Goal: Task Accomplishment & Management: Complete application form

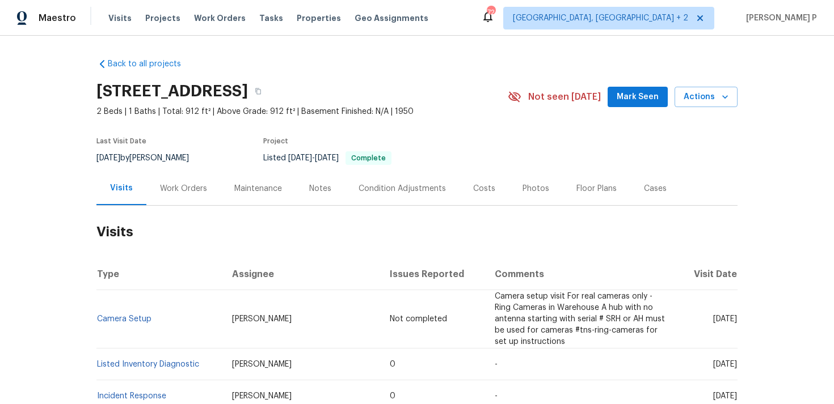
click at [196, 177] on div "Work Orders" at bounding box center [183, 188] width 74 height 33
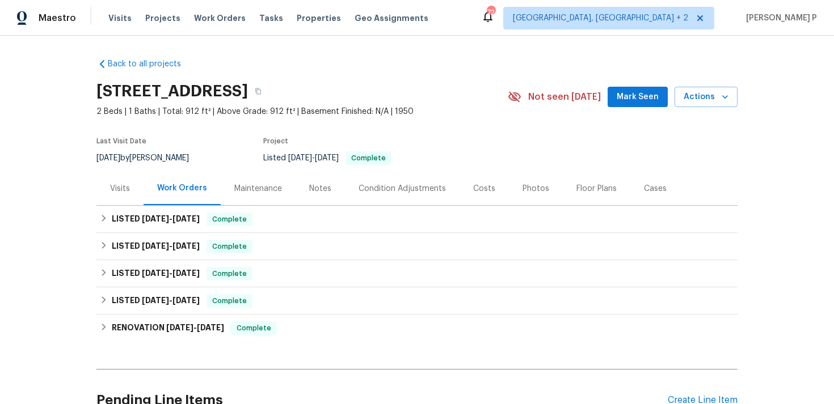
scroll to position [111, 0]
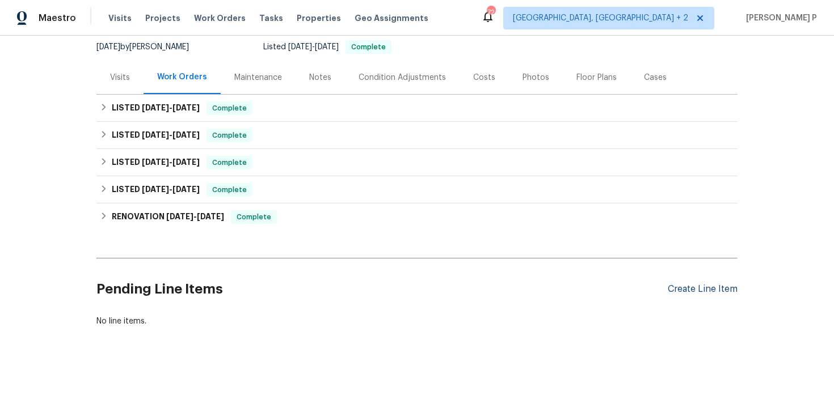
click at [690, 294] on div "Create Line Item" at bounding box center [703, 289] width 70 height 11
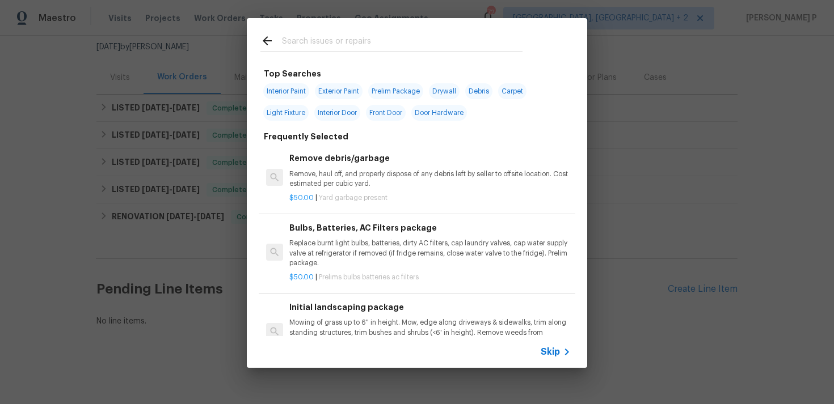
click at [543, 353] on span "Skip" at bounding box center [550, 352] width 19 height 11
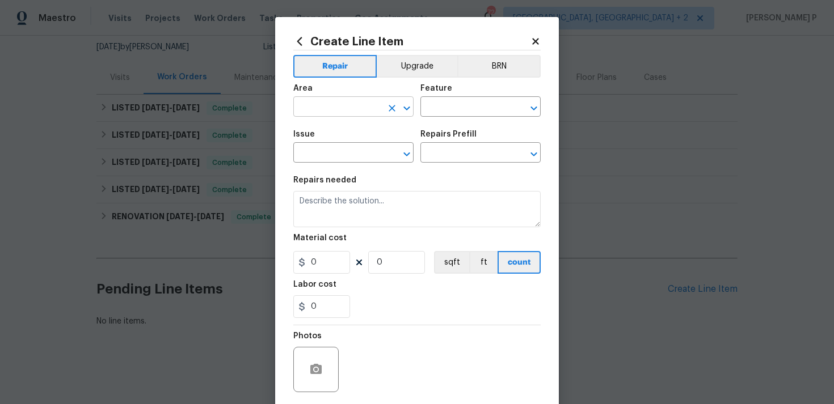
click at [350, 116] on input "text" at bounding box center [337, 108] width 88 height 18
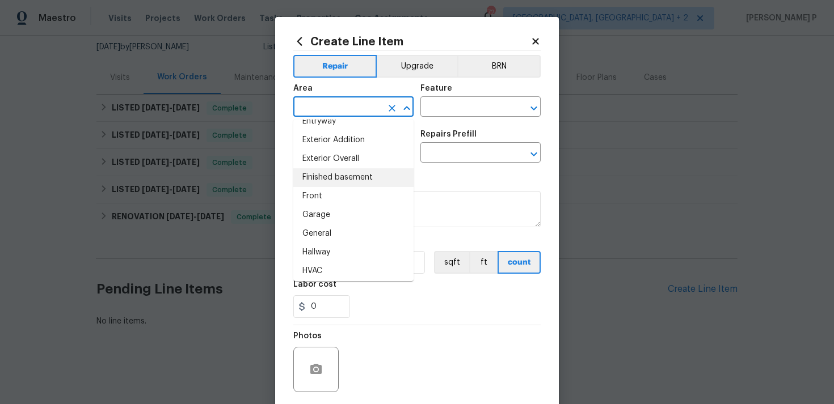
scroll to position [263, 0]
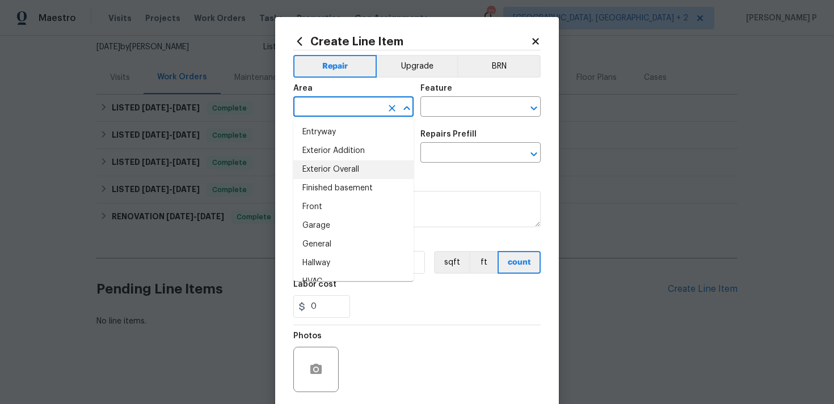
click at [335, 167] on li "Exterior Overall" at bounding box center [353, 170] width 120 height 19
type input "Exterior Overall"
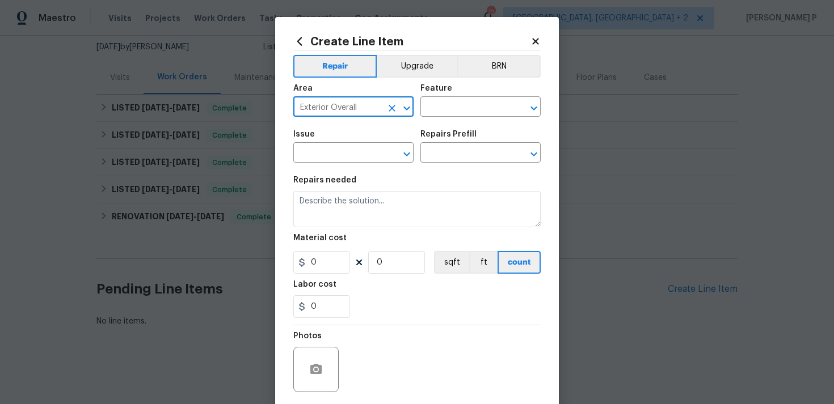
click at [443, 95] on div "Feature" at bounding box center [480, 92] width 120 height 15
click at [442, 111] on input "text" at bounding box center [464, 108] width 88 height 18
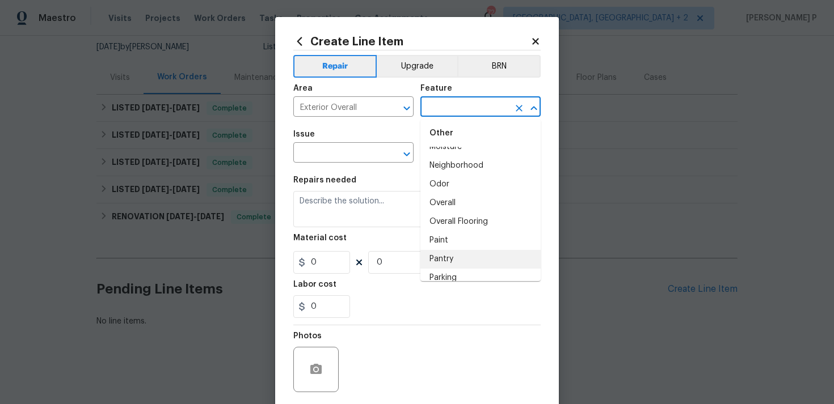
scroll to position [1886, 0]
click at [458, 205] on li "Overall" at bounding box center [480, 205] width 120 height 19
type input "Overall"
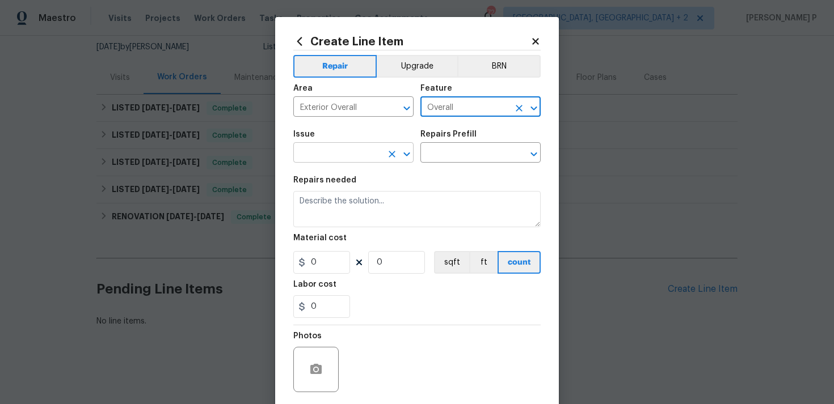
click at [404, 151] on icon "Open" at bounding box center [407, 154] width 14 height 14
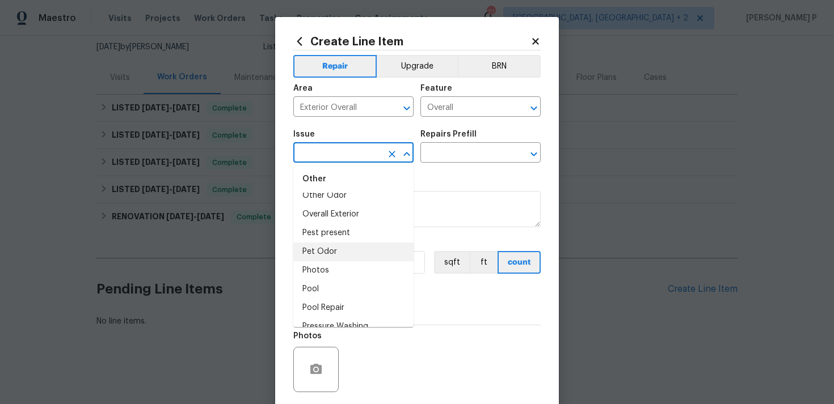
scroll to position [1752, 0]
click at [343, 216] on li "Overall Exterior" at bounding box center [353, 216] width 120 height 19
type input "Overall Exterior"
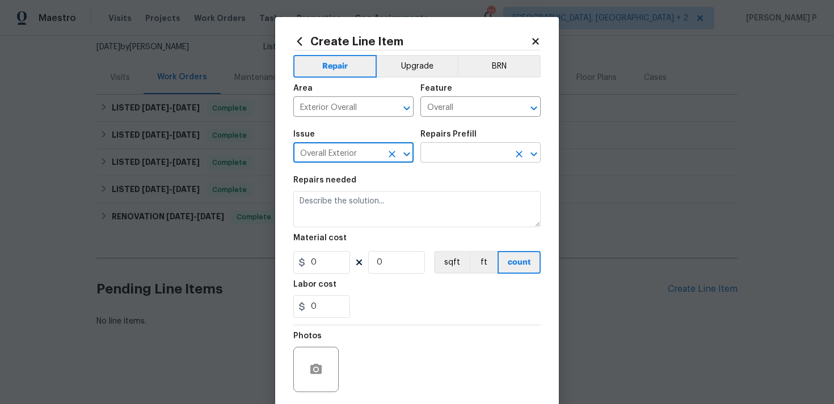
click at [474, 161] on input "text" at bounding box center [464, 154] width 88 height 18
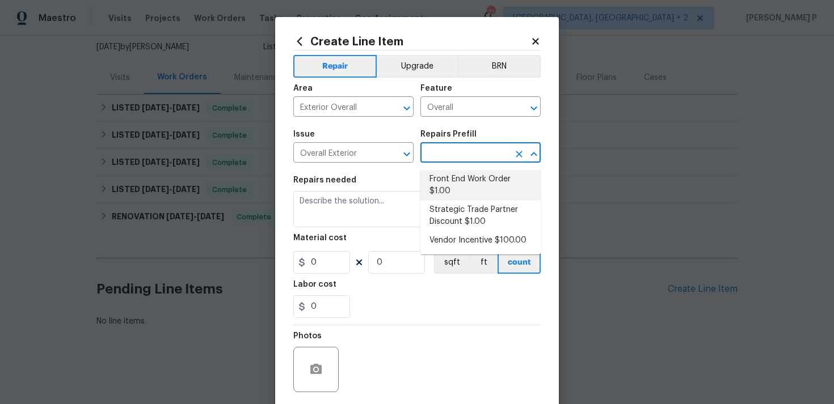
click at [467, 185] on li "Front End Work Order $1.00" at bounding box center [480, 185] width 120 height 31
type input "Front End Work Order $1.00"
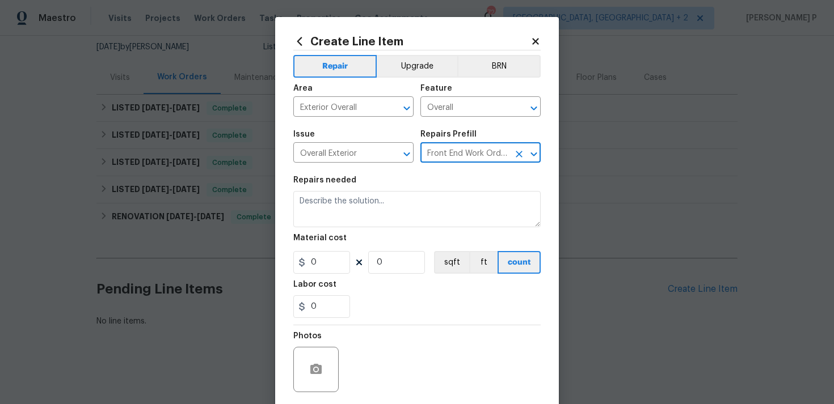
type textarea "Placeholder line item for the creation of front end work orders."
type input "1"
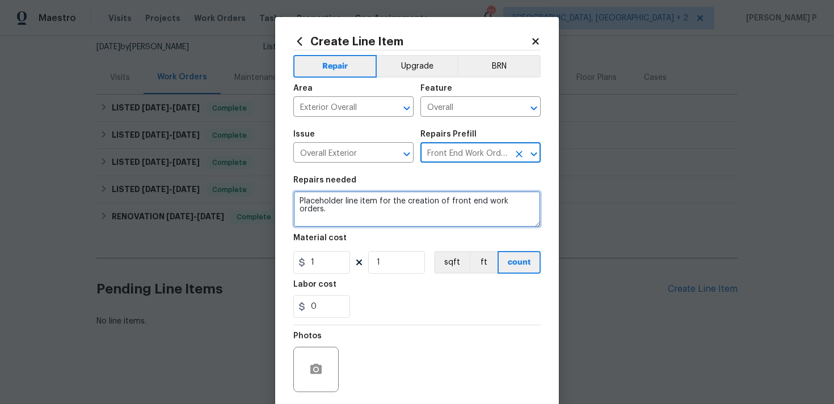
click at [402, 209] on textarea "Placeholder line item for the creation of front end work orders." at bounding box center [416, 209] width 247 height 36
paste textarea "The property number is faded and not clearly visible. Please replace with the s…"
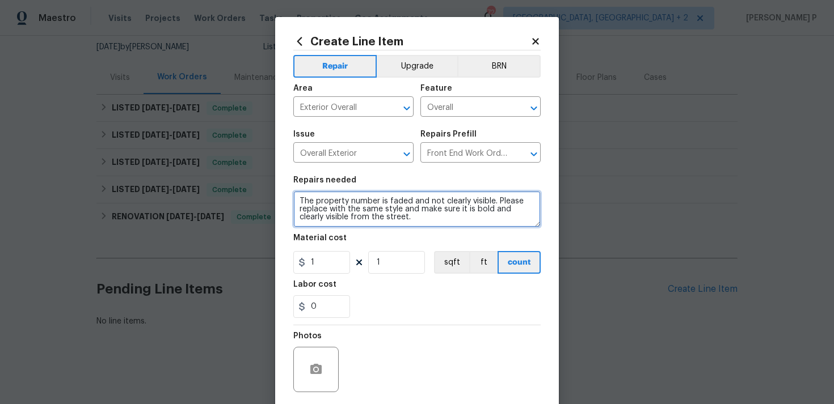
type textarea "The property number is faded and not clearly visible. Please replace with the s…"
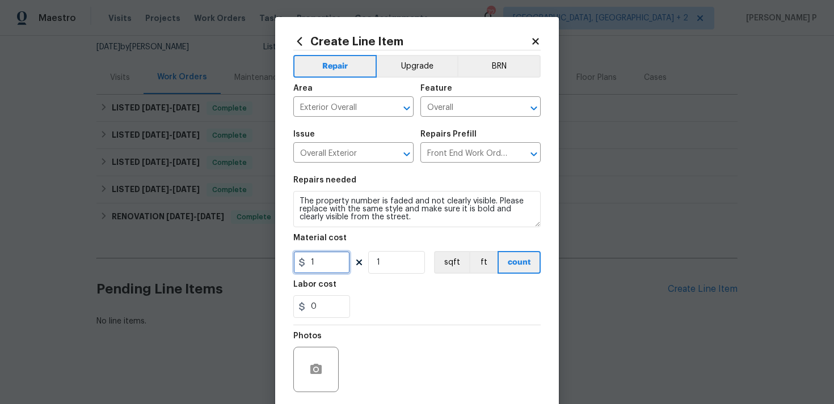
click at [314, 254] on input "1" at bounding box center [321, 262] width 57 height 23
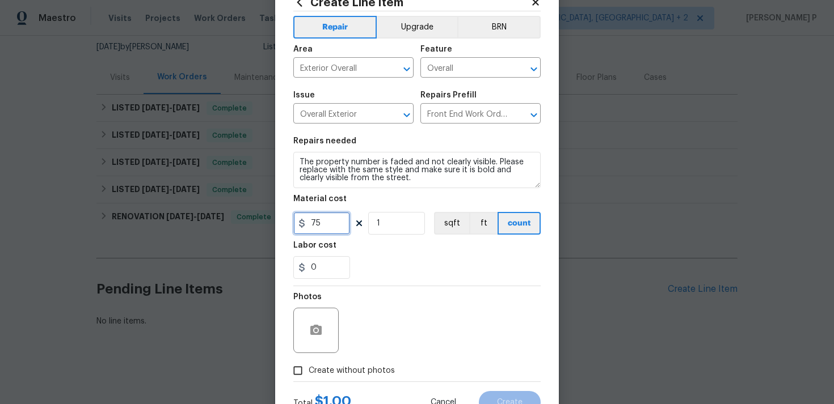
scroll to position [85, 0]
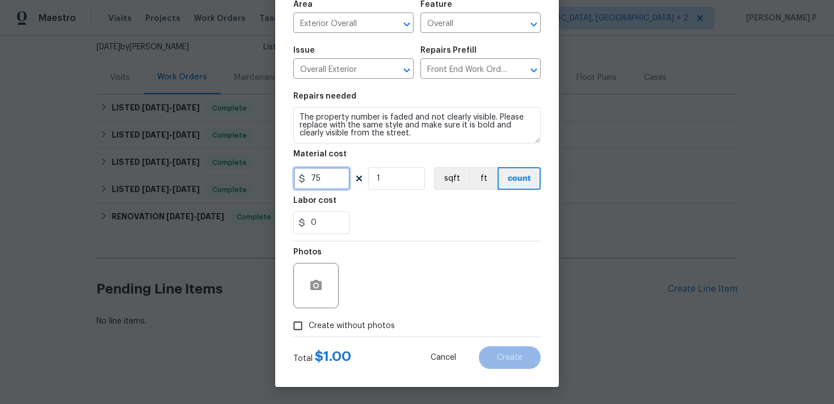
type input "75"
click at [289, 328] on input "Create without photos" at bounding box center [298, 326] width 22 height 22
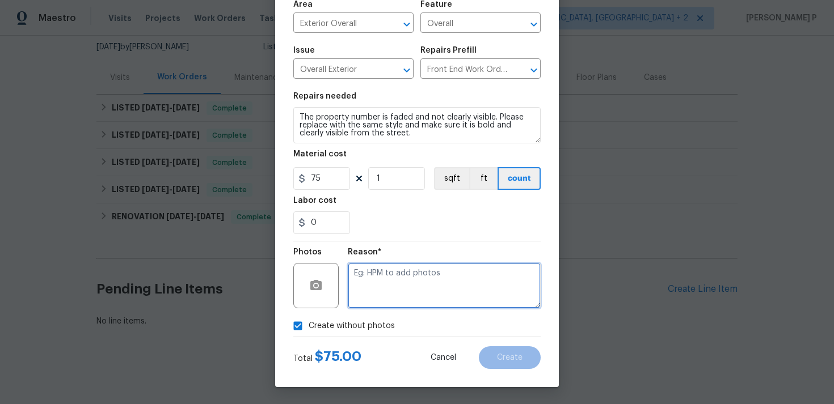
click at [394, 288] on textarea at bounding box center [444, 285] width 193 height 45
click at [301, 327] on input "Create without photos" at bounding box center [298, 326] width 22 height 22
checkbox input "false"
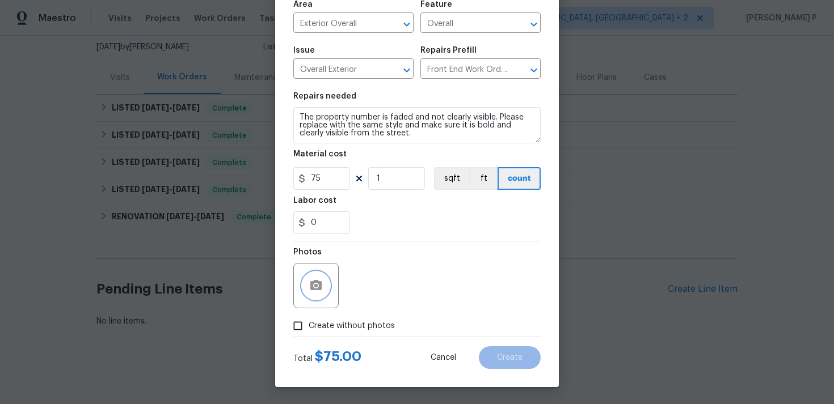
click at [314, 286] on icon "button" at bounding box center [316, 286] width 14 height 14
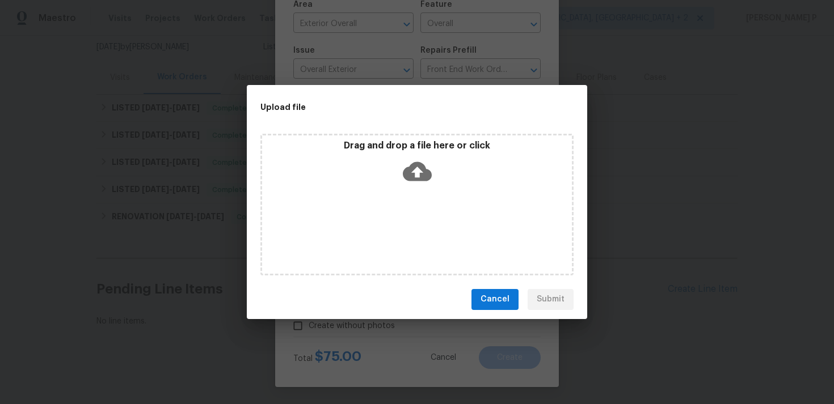
click at [412, 166] on icon at bounding box center [417, 171] width 29 height 19
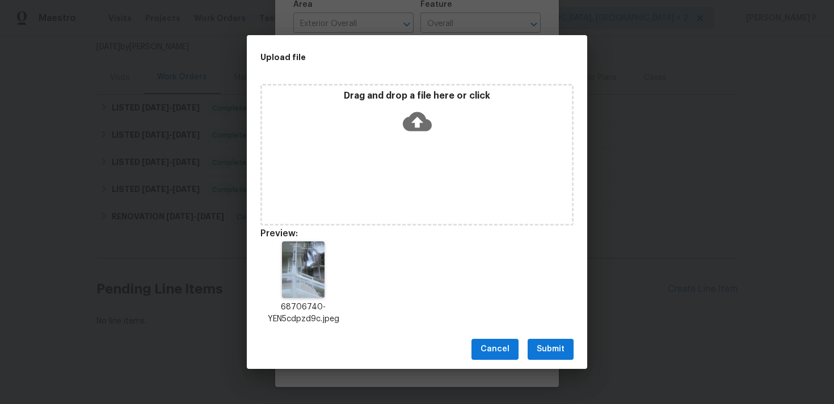
click at [560, 338] on div "Cancel Submit" at bounding box center [417, 349] width 340 height 39
click at [545, 357] on button "Submit" at bounding box center [551, 349] width 46 height 21
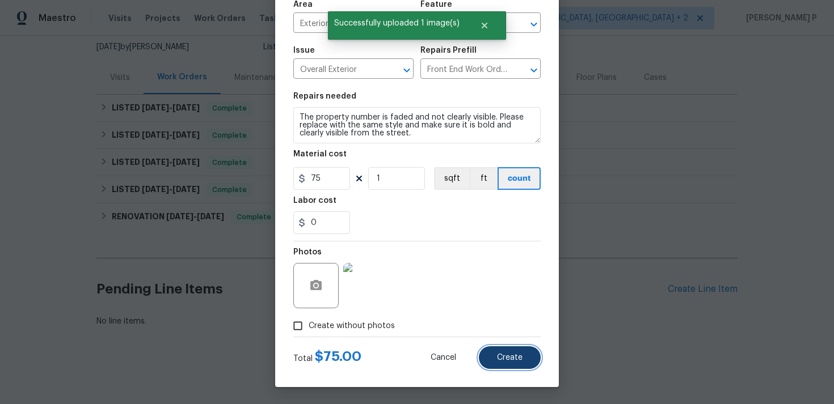
click at [508, 352] on button "Create" at bounding box center [510, 358] width 62 height 23
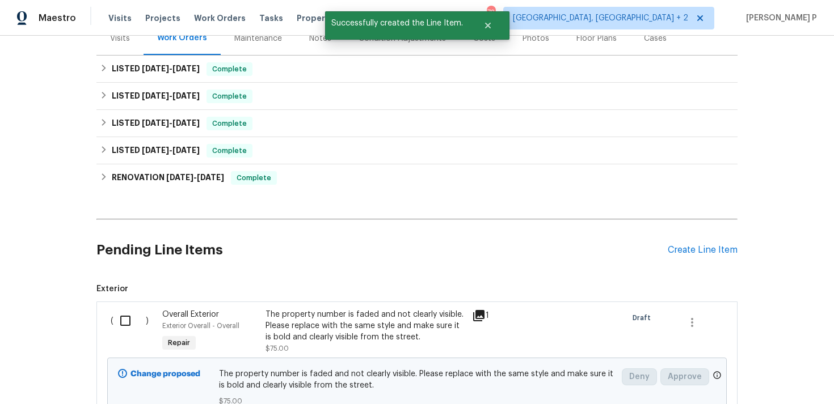
scroll to position [200, 0]
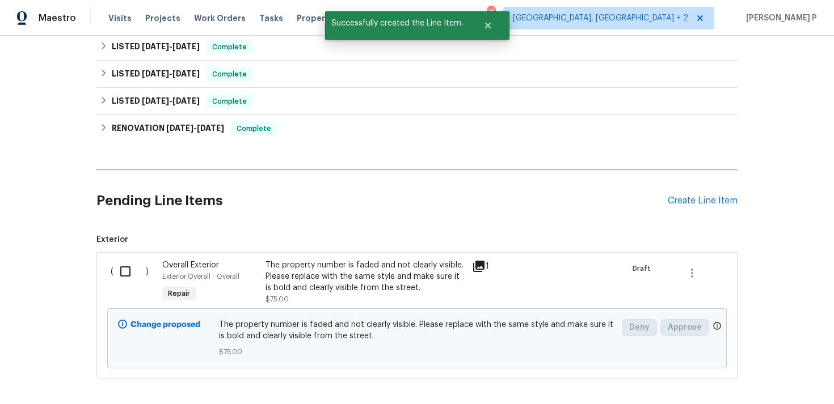
click at [124, 273] on input "checkbox" at bounding box center [129, 272] width 32 height 24
checkbox input "true"
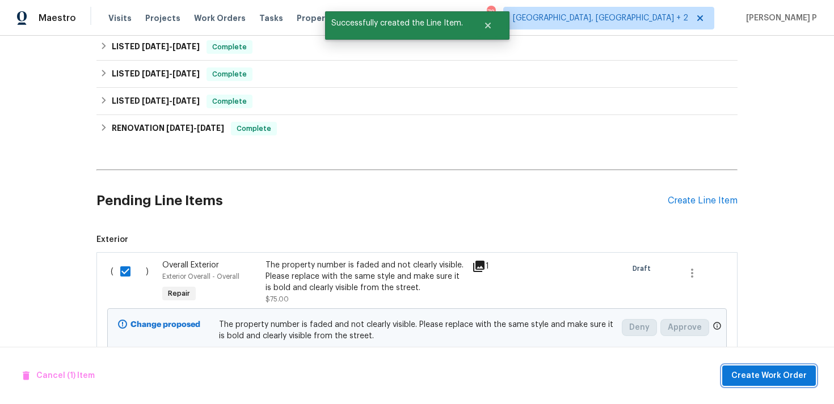
click at [758, 374] on span "Create Work Order" at bounding box center [768, 376] width 75 height 14
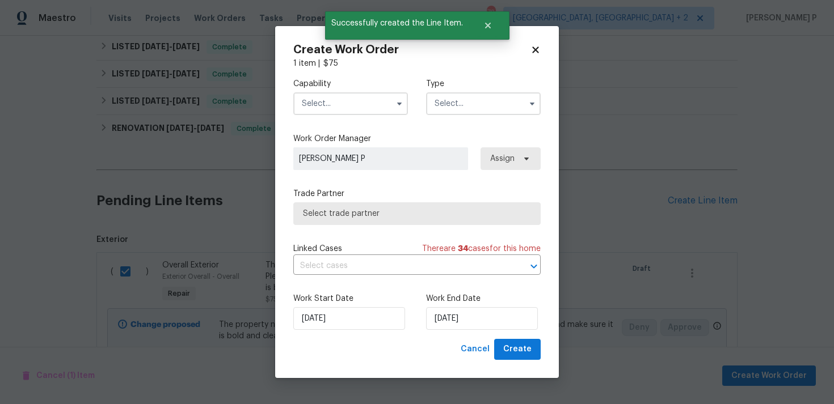
click at [477, 112] on input "text" at bounding box center [483, 103] width 115 height 23
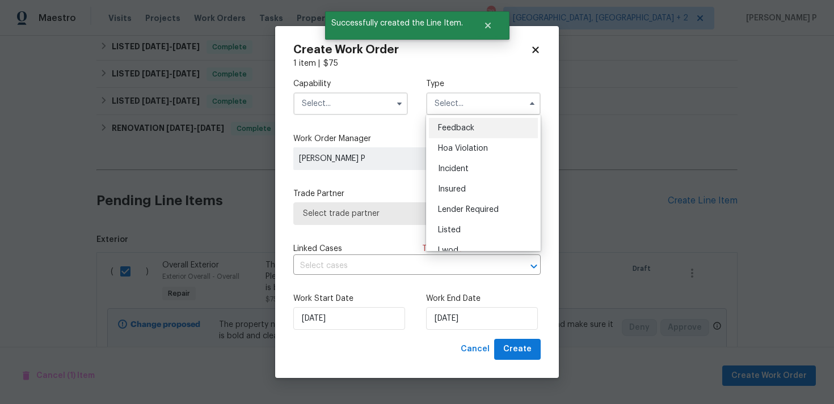
click at [470, 129] on span "Feedback" at bounding box center [456, 128] width 36 height 8
type input "Feedback"
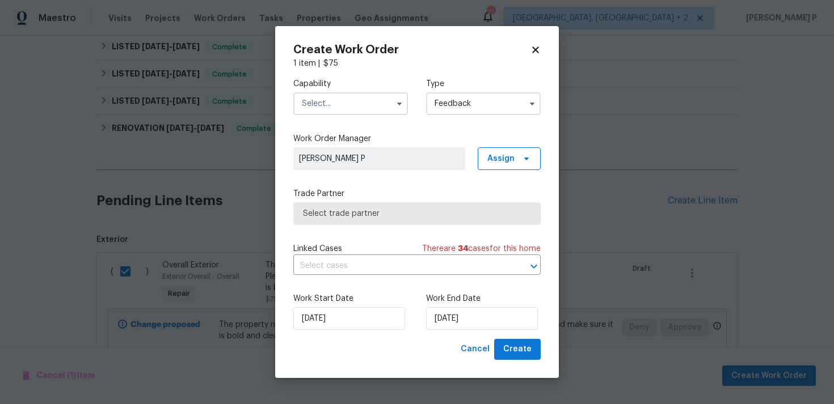
click at [360, 99] on input "text" at bounding box center [350, 103] width 115 height 23
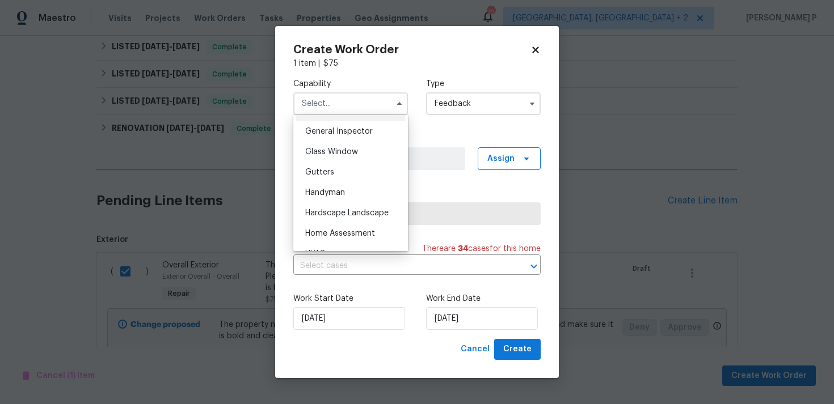
scroll to position [581, 0]
click at [346, 175] on div "Handyman" at bounding box center [350, 171] width 109 height 20
type input "Handyman"
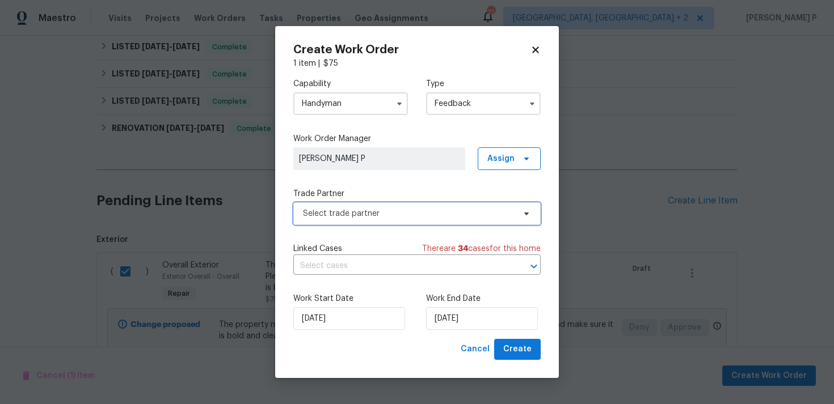
click at [393, 223] on span "Select trade partner" at bounding box center [416, 214] width 247 height 23
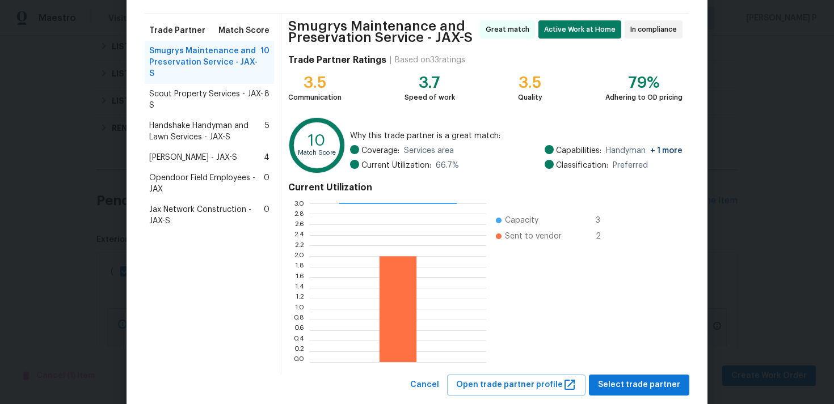
scroll to position [100, 0]
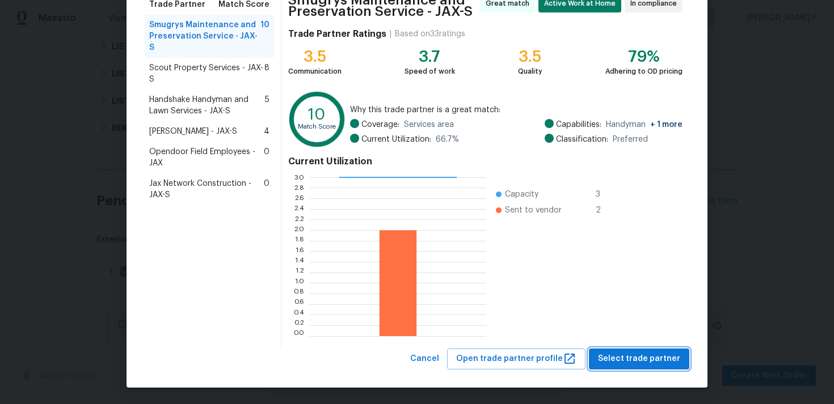
click at [625, 359] on span "Select trade partner" at bounding box center [639, 359] width 82 height 14
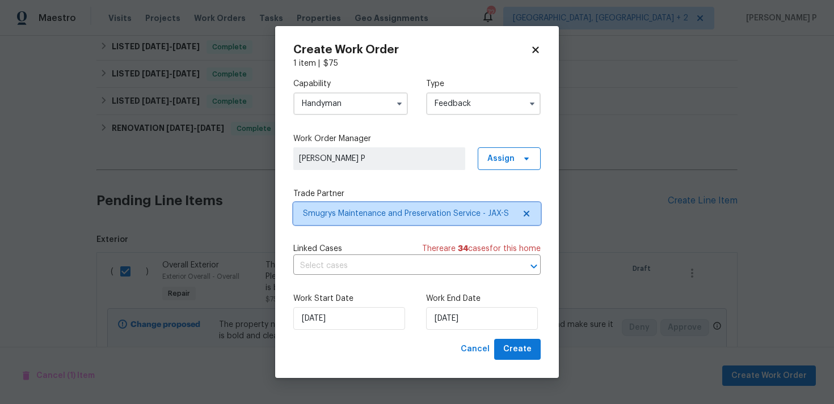
scroll to position [0, 0]
click at [471, 333] on div "Work Start Date [DATE] Work End Date [DATE]" at bounding box center [416, 311] width 247 height 55
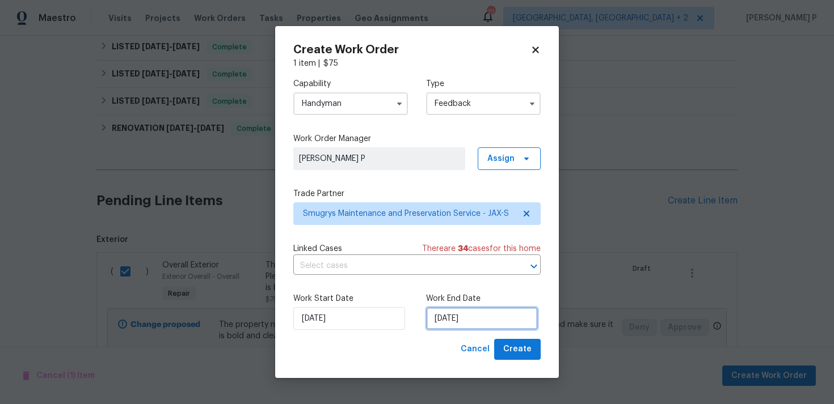
click at [478, 319] on input "[DATE]" at bounding box center [482, 318] width 112 height 23
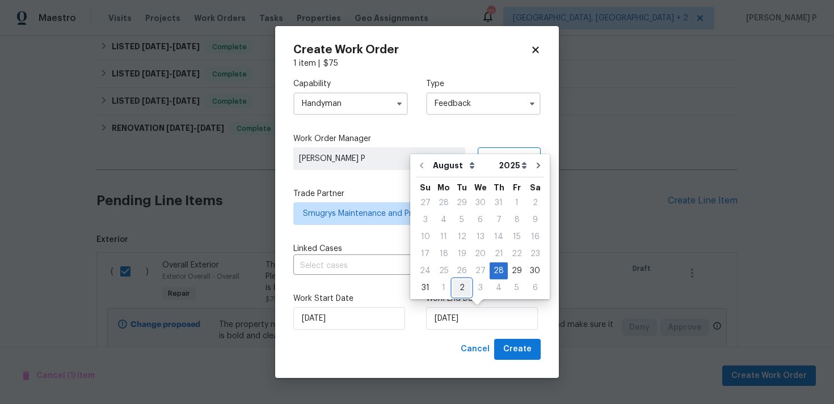
click at [457, 291] on div "2" at bounding box center [462, 288] width 18 height 16
type input "[DATE]"
select select "8"
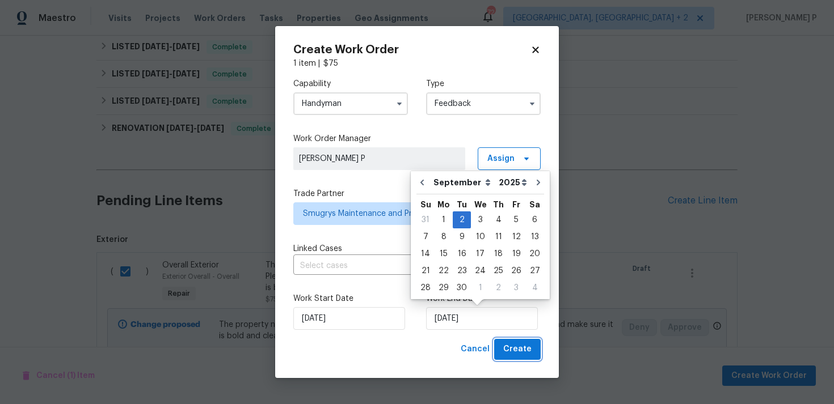
click at [526, 350] on span "Create" at bounding box center [517, 350] width 28 height 14
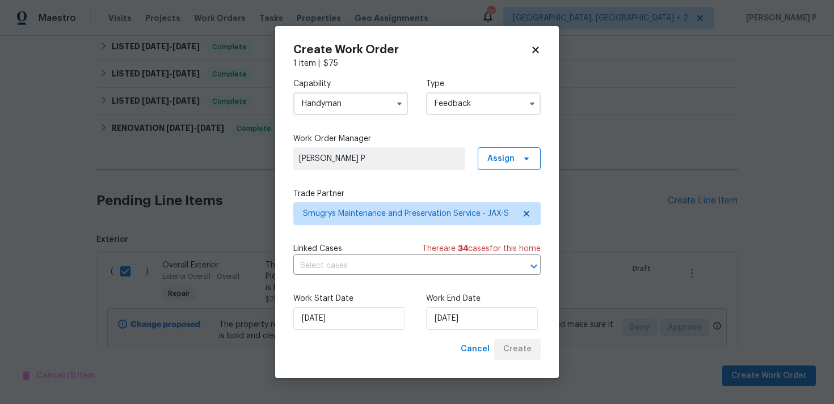
checkbox input "false"
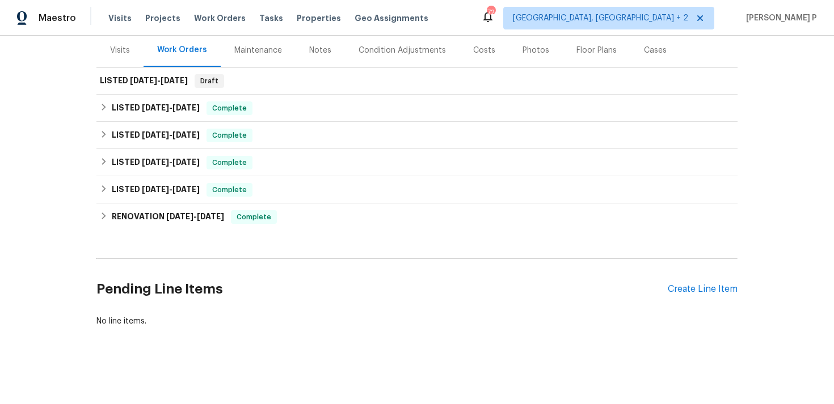
scroll to position [19, 0]
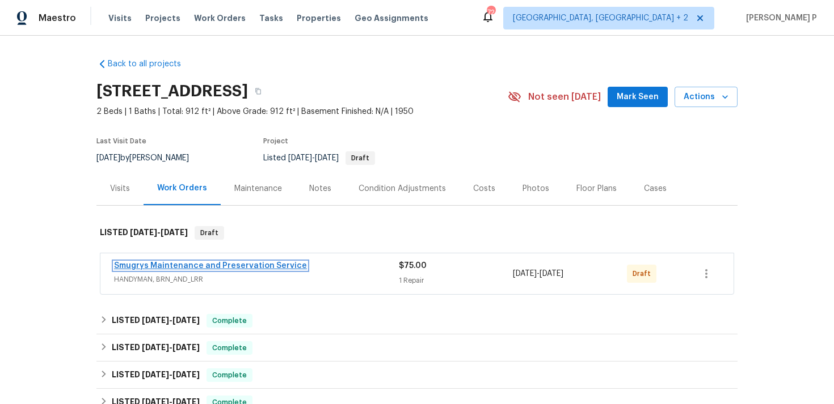
click at [158, 262] on link "Smugrys Maintenance and Preservation Service" at bounding box center [210, 266] width 193 height 8
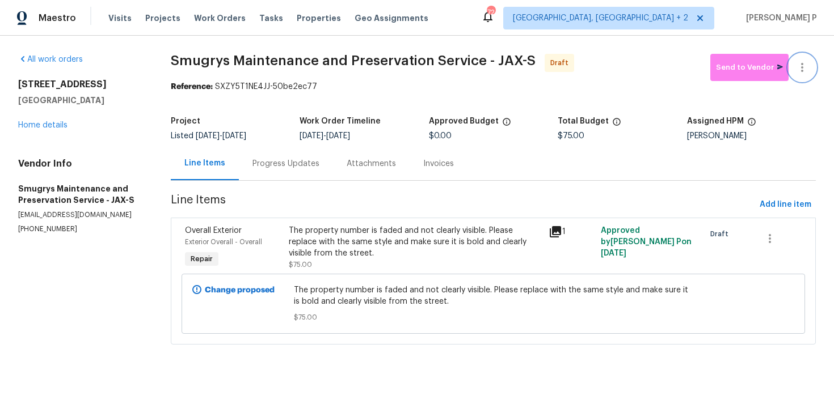
click at [810, 73] on button "button" at bounding box center [802, 67] width 27 height 27
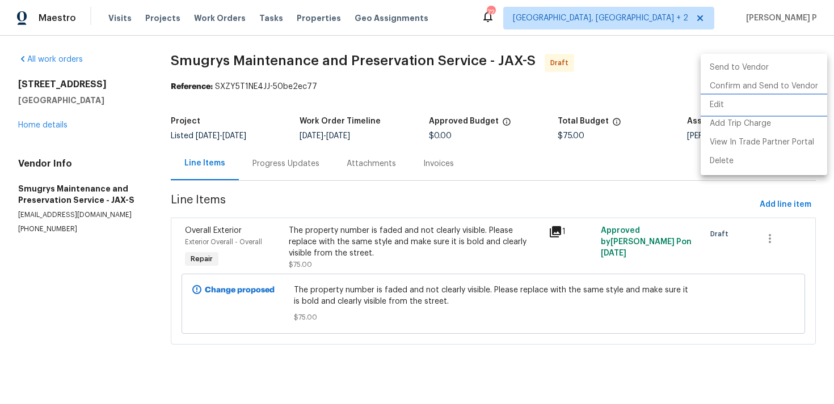
click at [733, 108] on li "Edit" at bounding box center [764, 105] width 127 height 19
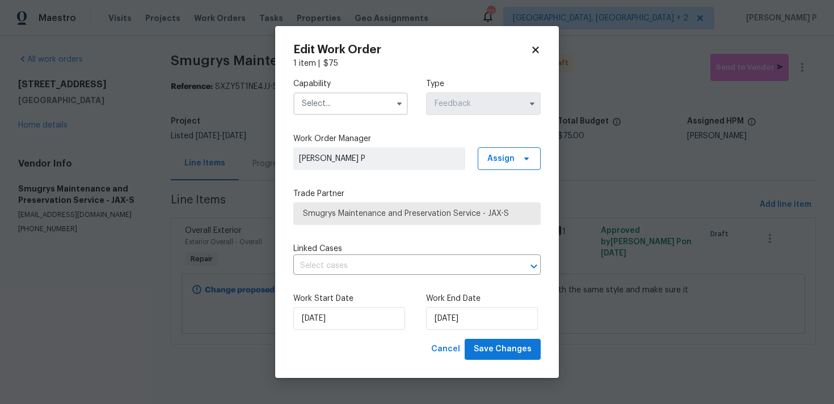
click at [357, 103] on input "text" at bounding box center [350, 103] width 115 height 23
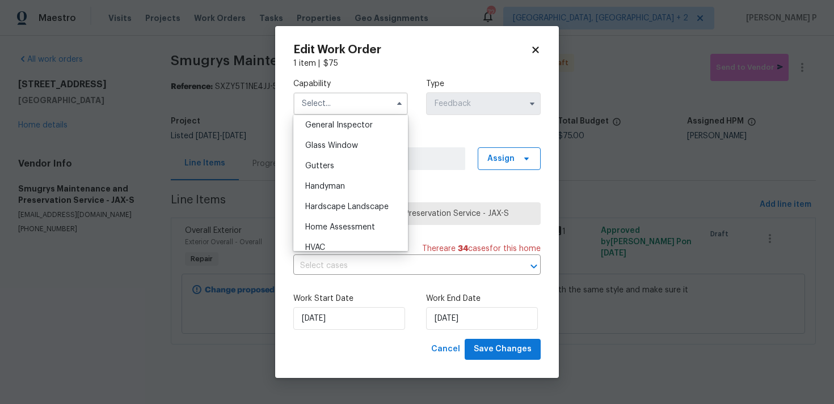
scroll to position [576, 0]
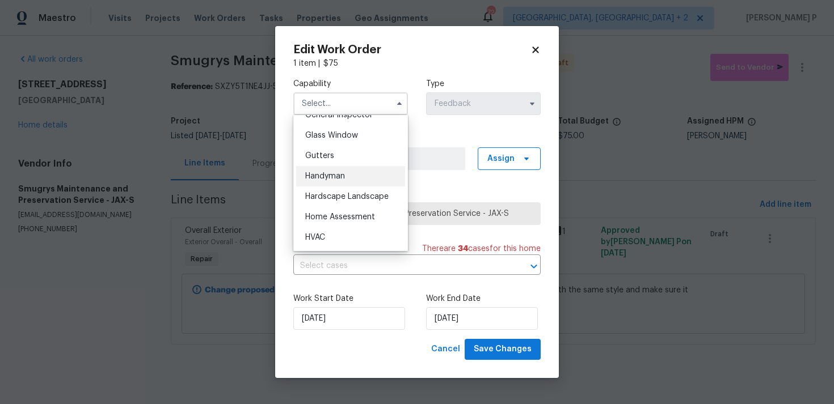
click at [353, 179] on div "Handyman" at bounding box center [350, 176] width 109 height 20
type input "Handyman"
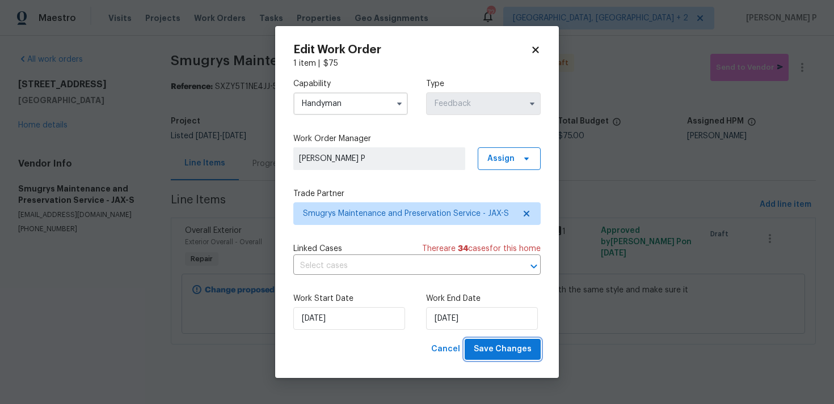
click at [509, 350] on span "Save Changes" at bounding box center [503, 350] width 58 height 14
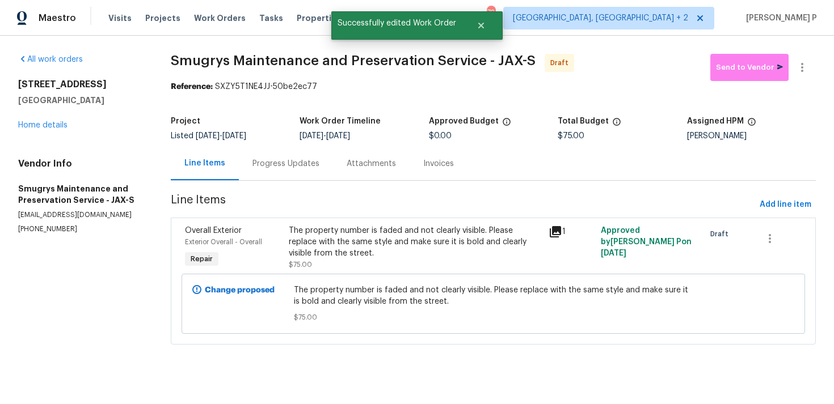
click at [301, 173] on div "Progress Updates" at bounding box center [286, 163] width 94 height 33
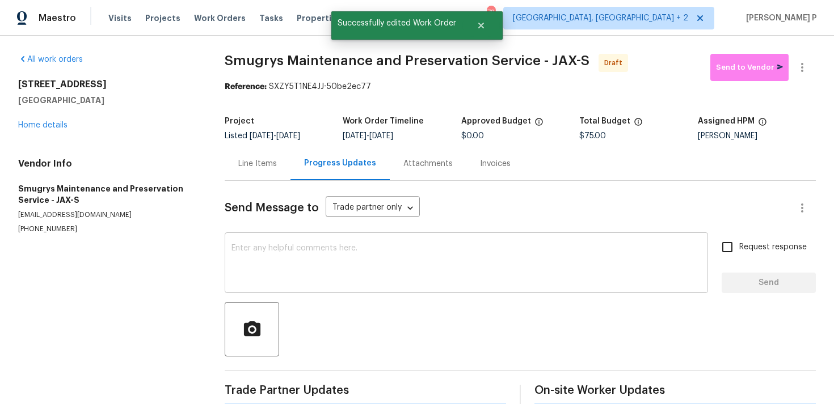
click at [306, 242] on div "x ​" at bounding box center [466, 264] width 483 height 58
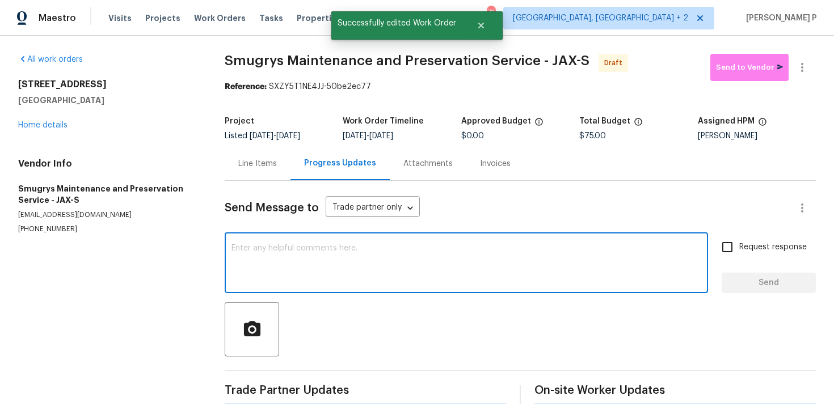
paste textarea "Hi, this is Ramyasri with Opendoor. I’m confirming you received the WO for the …"
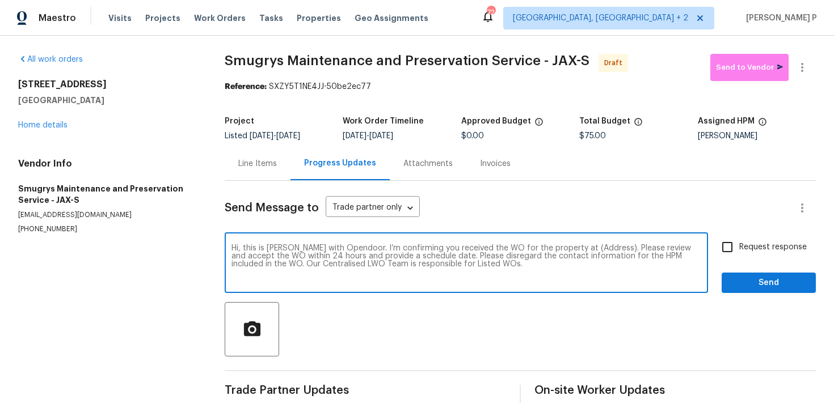
drag, startPoint x: 568, startPoint y: 250, endPoint x: 605, endPoint y: 249, distance: 36.3
click at [605, 249] on textarea "Hi, this is Ramyasri with Opendoor. I’m confirming you received the WO for the …" at bounding box center [466, 264] width 470 height 40
paste textarea "[STREET_ADDRESS]"
type textarea "Hi, this is Ramyasri with Opendoor. I’m confirming you received the WO for the …"
click at [722, 251] on input "Request response" at bounding box center [727, 247] width 24 height 24
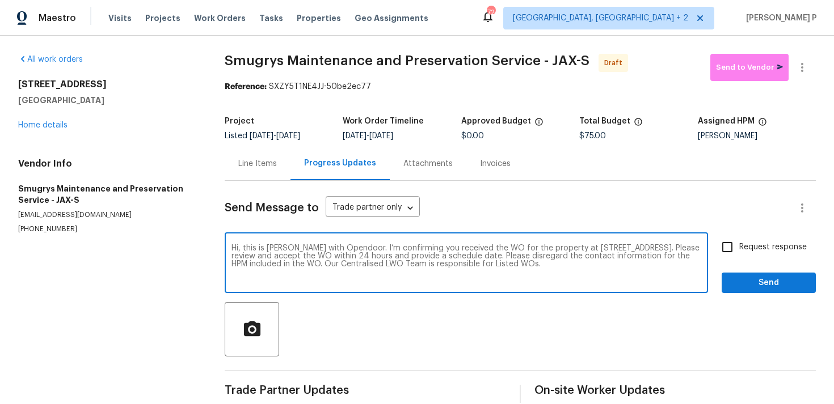
checkbox input "true"
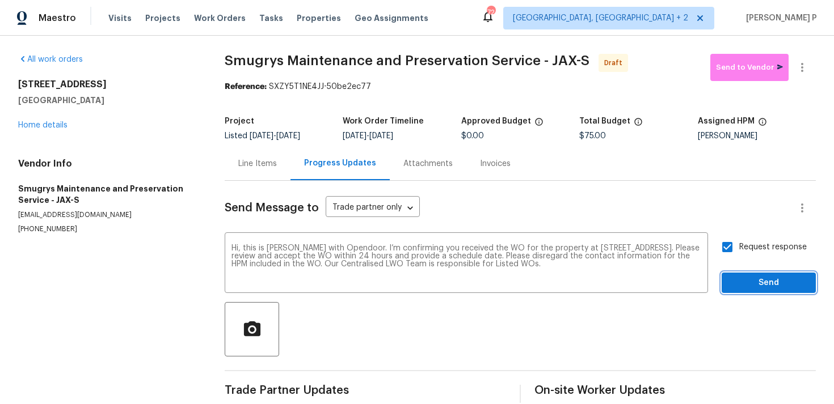
click at [745, 280] on span "Send" at bounding box center [769, 283] width 76 height 14
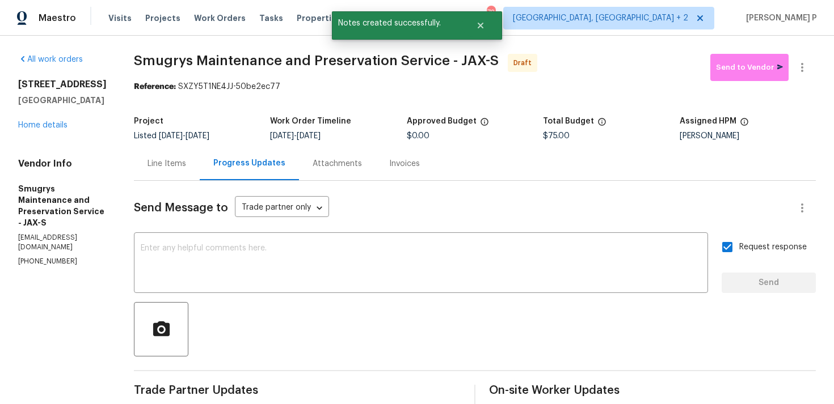
click at [525, 296] on div "Send Message to Trade partner only Trade partner only ​ x ​ Request response Se…" at bounding box center [475, 331] width 682 height 301
click at [808, 69] on icon "button" at bounding box center [802, 68] width 14 height 14
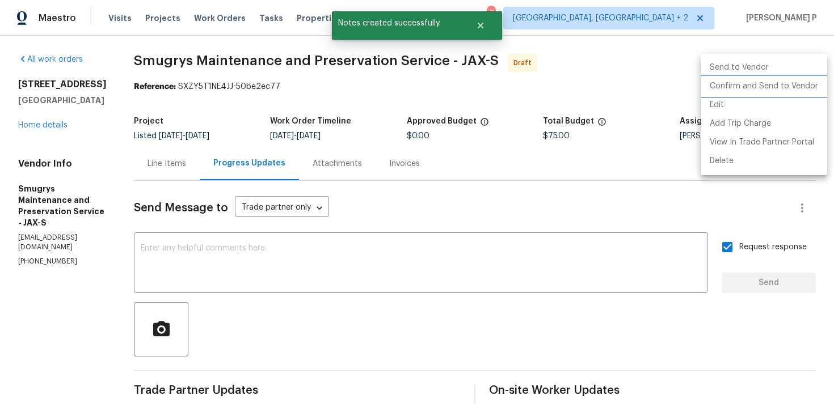
click at [778, 79] on li "Confirm and Send to Vendor" at bounding box center [764, 86] width 127 height 19
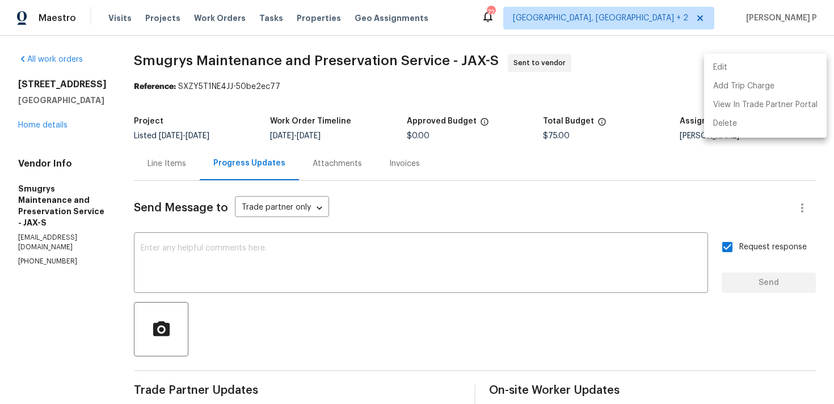
click at [407, 202] on div at bounding box center [417, 202] width 834 height 404
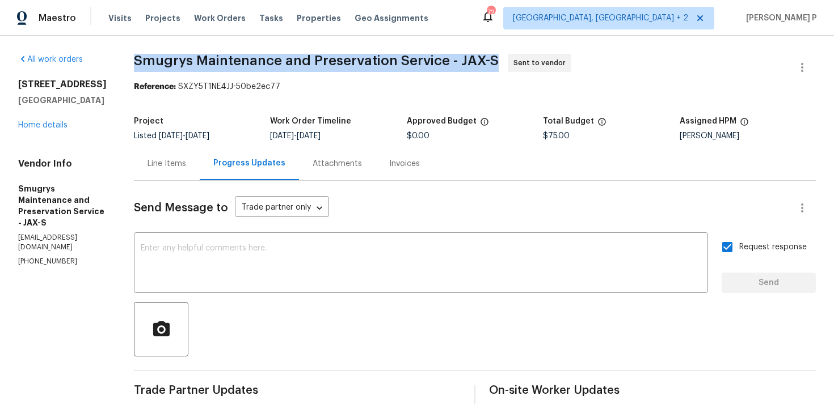
drag, startPoint x: 133, startPoint y: 62, endPoint x: 491, endPoint y: 62, distance: 358.5
click at [491, 62] on span "Smugrys Maintenance and Preservation Service - JAX-S Sent to vendor" at bounding box center [461, 67] width 655 height 27
copy span "Smugrys Maintenance and Preservation Service - JAX-S"
click at [207, 114] on div "Project Listed 8/28/2025 - 9/2/2025 Work Order Timeline 8/28/2025 - 9/2/2025 Ap…" at bounding box center [475, 129] width 682 height 36
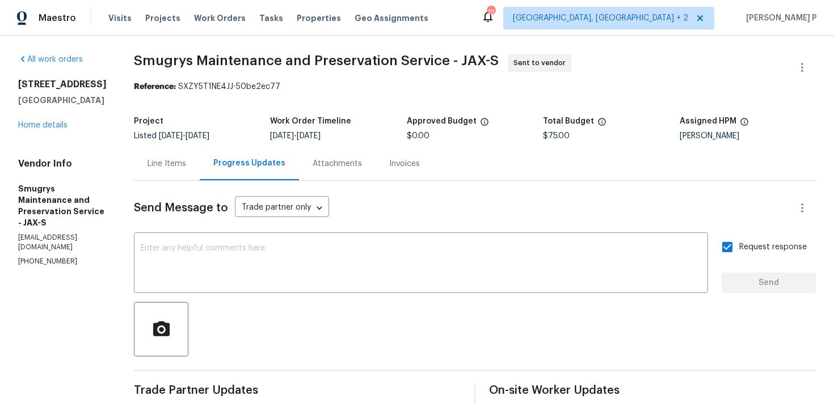
drag, startPoint x: 178, startPoint y: 85, endPoint x: 336, endPoint y: 85, distance: 158.3
click at [335, 85] on div "Reference: SXZY5T1NE4JJ-50be2ec77" at bounding box center [475, 86] width 682 height 11
drag, startPoint x: 176, startPoint y: 86, endPoint x: 331, endPoint y: 87, distance: 154.3
click at [330, 86] on div "Reference: SXZY5T1NE4JJ-50be2ec77" at bounding box center [475, 86] width 682 height 11
copy div "SXZY5T1NE4JJ-50be2ec77"
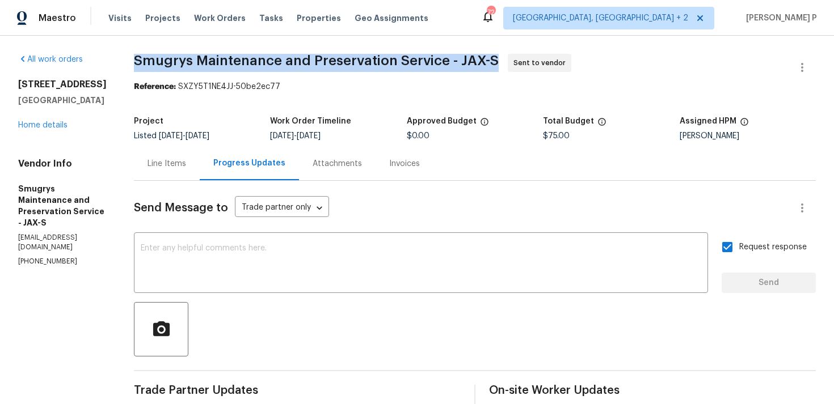
drag, startPoint x: 133, startPoint y: 57, endPoint x: 491, endPoint y: 55, distance: 358.0
click at [491, 55] on span "Smugrys Maintenance and Preservation Service - JAX-S Sent to vendor" at bounding box center [461, 67] width 655 height 27
copy span "Smugrys Maintenance and Preservation Service - JAX-S"
click at [167, 157] on div "Line Items" at bounding box center [167, 163] width 66 height 33
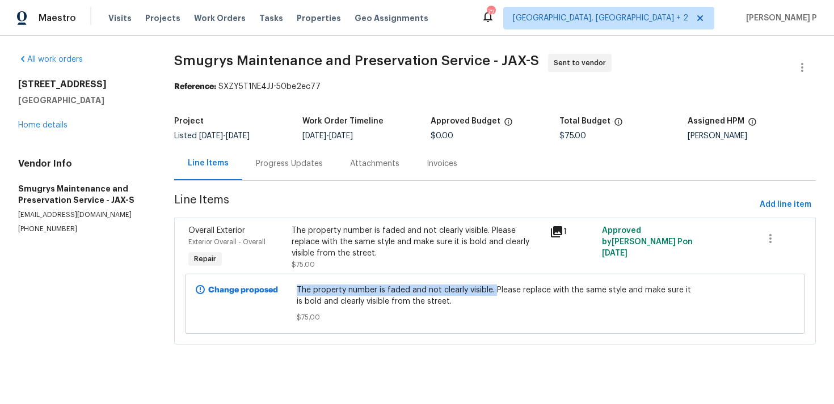
drag, startPoint x: 300, startPoint y: 290, endPoint x: 496, endPoint y: 290, distance: 196.3
click at [496, 290] on span "The property number is faded and not clearly visible. Please replace with the s…" at bounding box center [495, 296] width 397 height 23
copy span "The property number is faded and not clearly visible."
